Goal: Communication & Community: Answer question/provide support

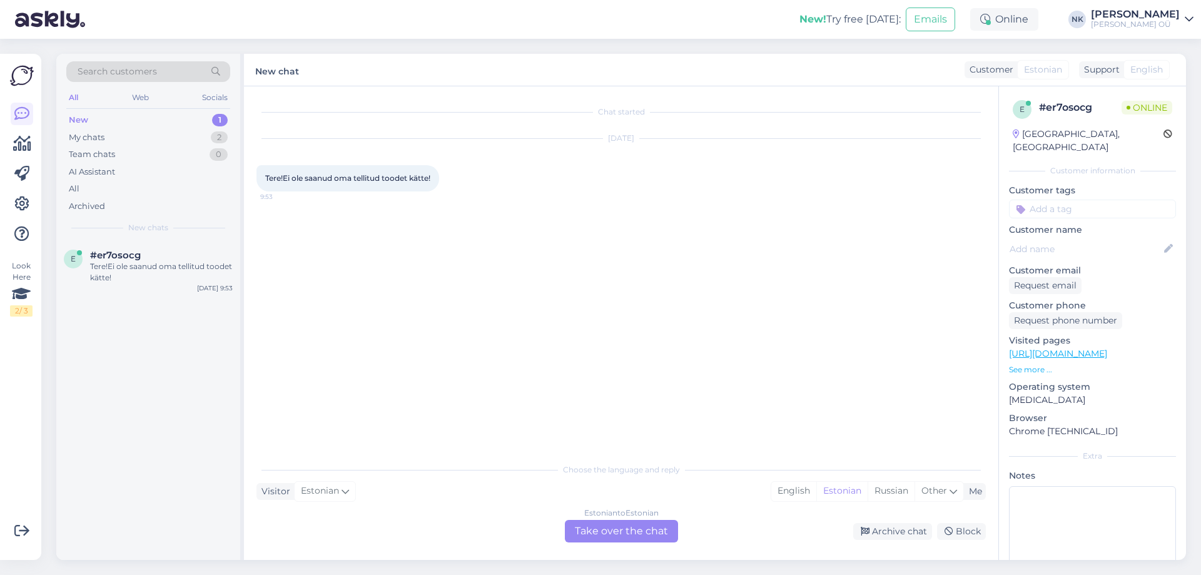
click at [612, 526] on div "Estonian to Estonian Take over the chat" at bounding box center [621, 531] width 113 height 23
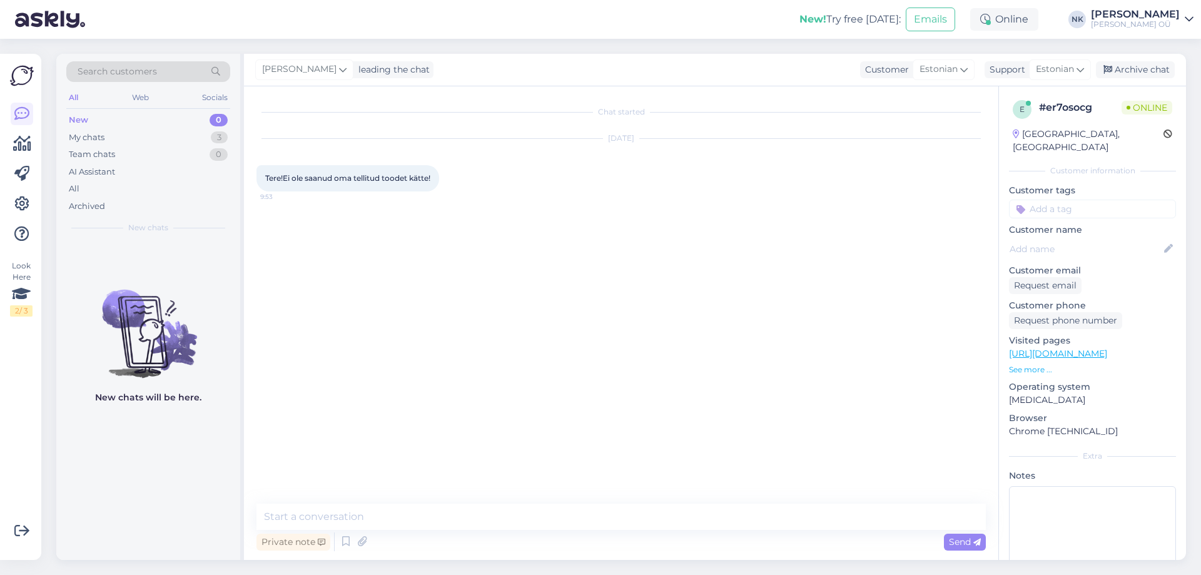
click at [592, 530] on div "Private note Send" at bounding box center [620, 542] width 729 height 24
click at [593, 521] on textarea at bounding box center [620, 516] width 729 height 26
click at [368, 510] on textarea "Tere, palun öelge tekllimuse numbri" at bounding box center [620, 516] width 729 height 26
type textarea "Tere, palun öelge tellimuse numbri"
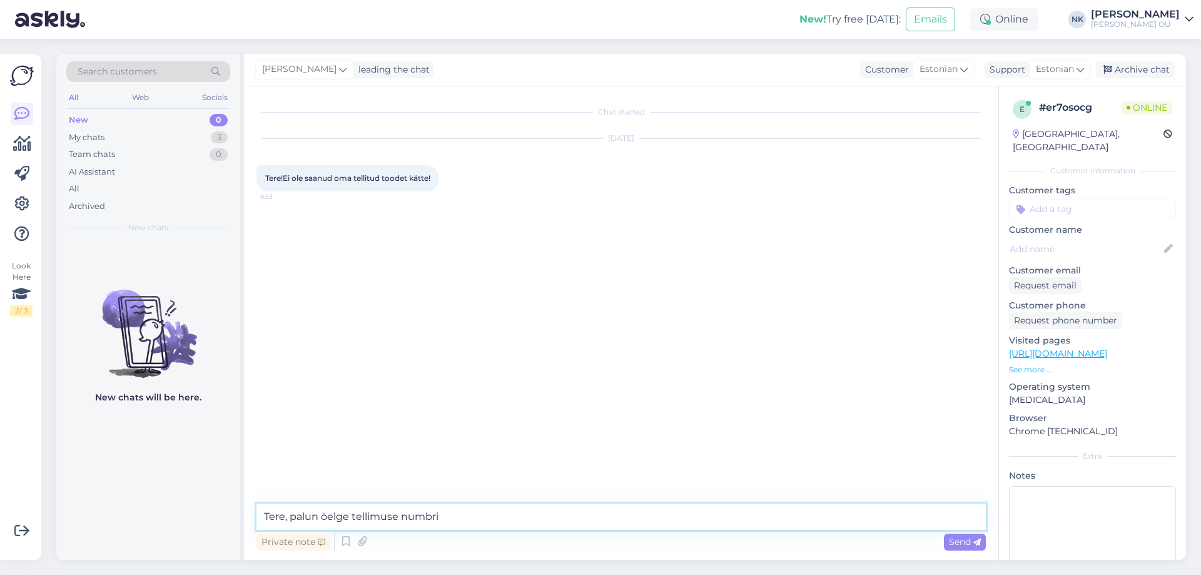
click at [516, 511] on textarea "Tere, palun öelge tellimuse numbri" at bounding box center [620, 516] width 729 height 26
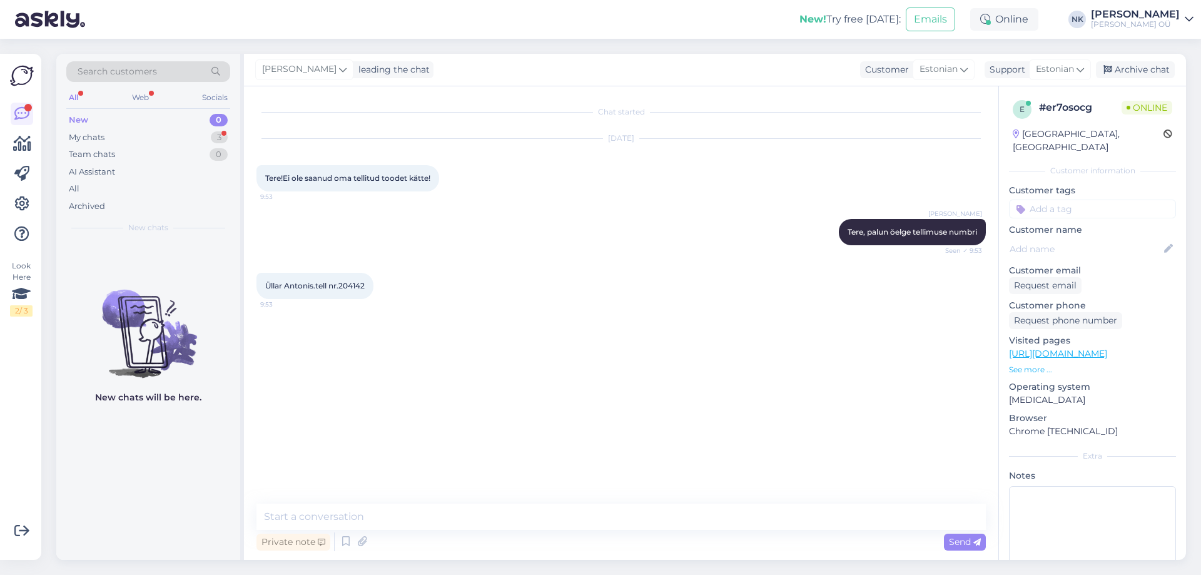
click at [350, 285] on span "Üllar Antonis.tell nr.204142" at bounding box center [314, 285] width 99 height 9
copy div "204142 9:53"
click at [442, 534] on div "Private note Send" at bounding box center [620, 542] width 729 height 24
click at [445, 509] on textarea at bounding box center [620, 516] width 729 height 26
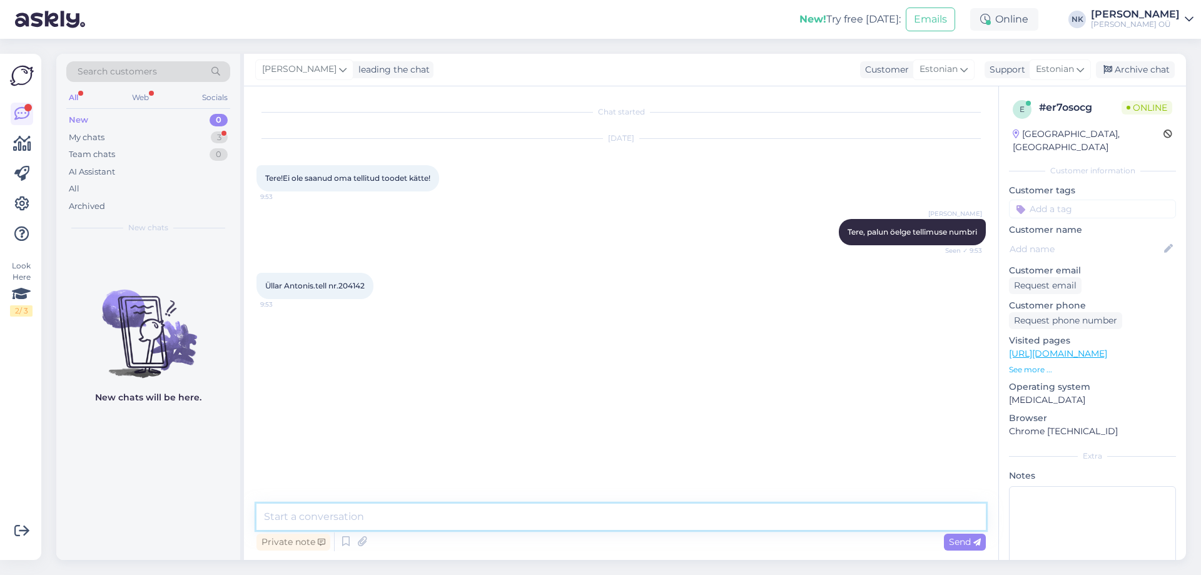
click at [449, 513] on textarea at bounding box center [620, 516] width 729 height 26
click at [458, 516] on textarea "Vabandame viivituse pärast, edastan infot [PERSON_NAME] tegeleme antud probleem…" at bounding box center [620, 516] width 729 height 26
type textarea "Vabandame viivituse pärast, edastan teavet [PERSON_NAME] tegeleme antud problee…"
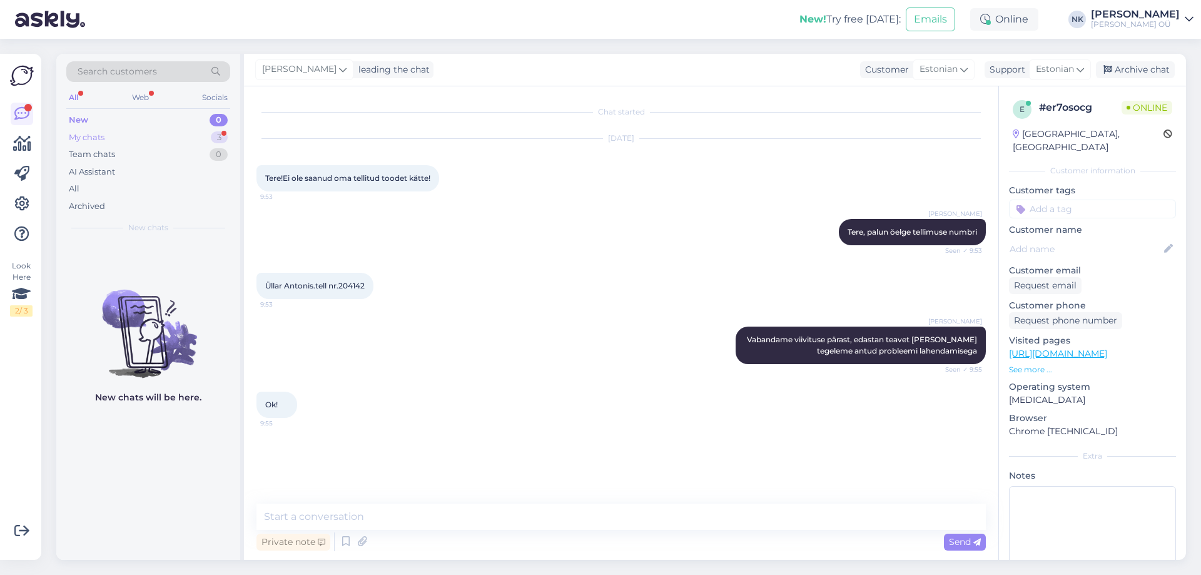
click at [190, 136] on div "My chats 3" at bounding box center [148, 138] width 164 height 18
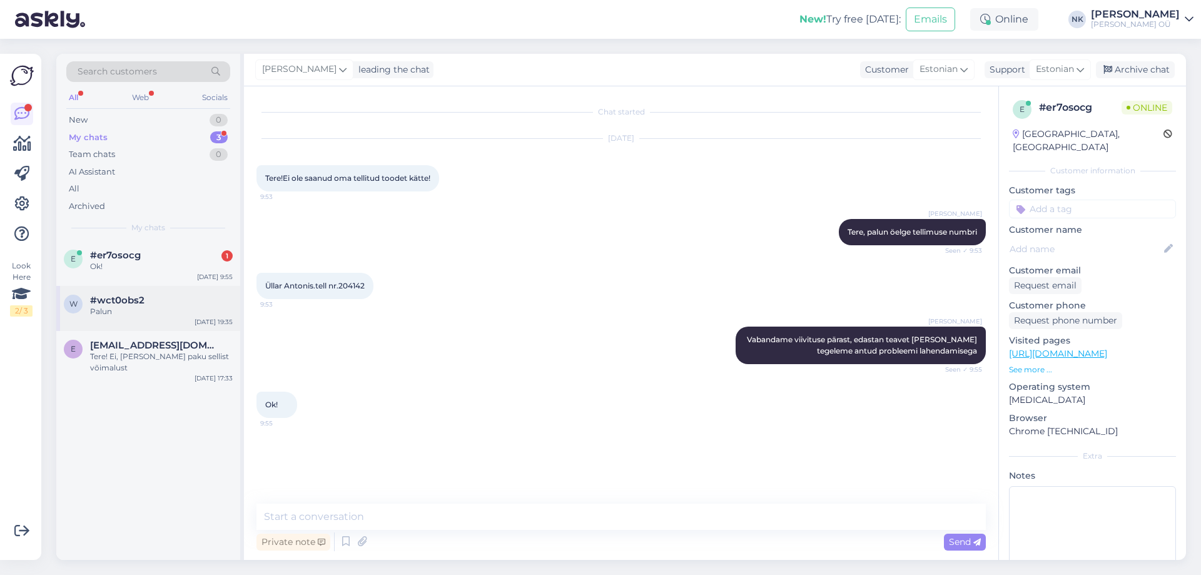
click at [180, 286] on div "w #wct0obs2 Palun [DATE] 19:35" at bounding box center [148, 308] width 184 height 45
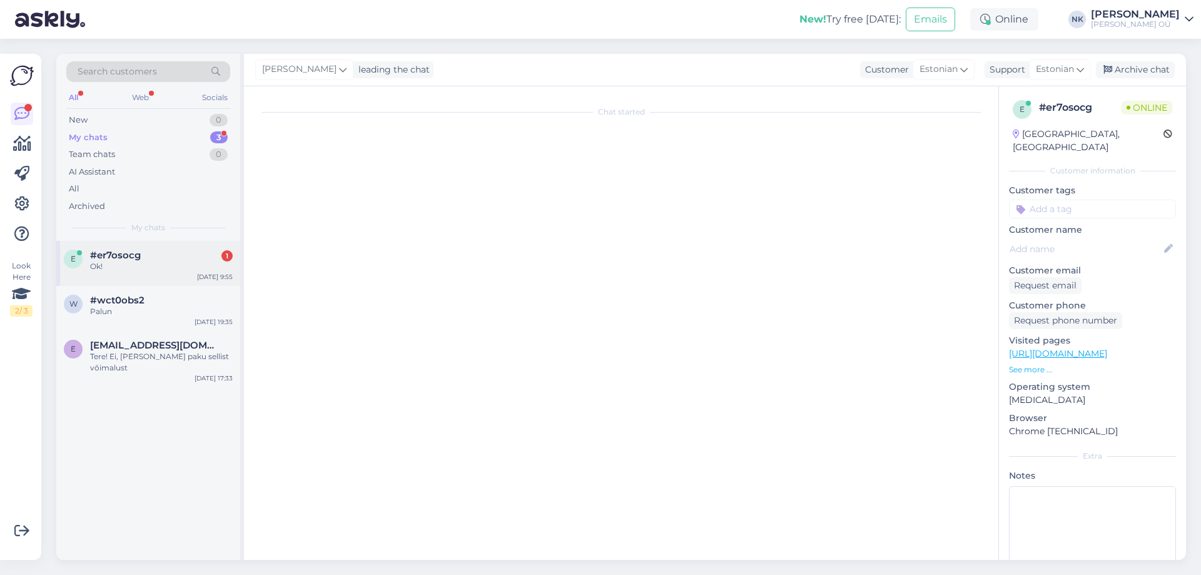
scroll to position [177, 0]
click at [184, 269] on div "Ok!" at bounding box center [161, 266] width 143 height 11
